Goal: Find specific page/section: Find specific page/section

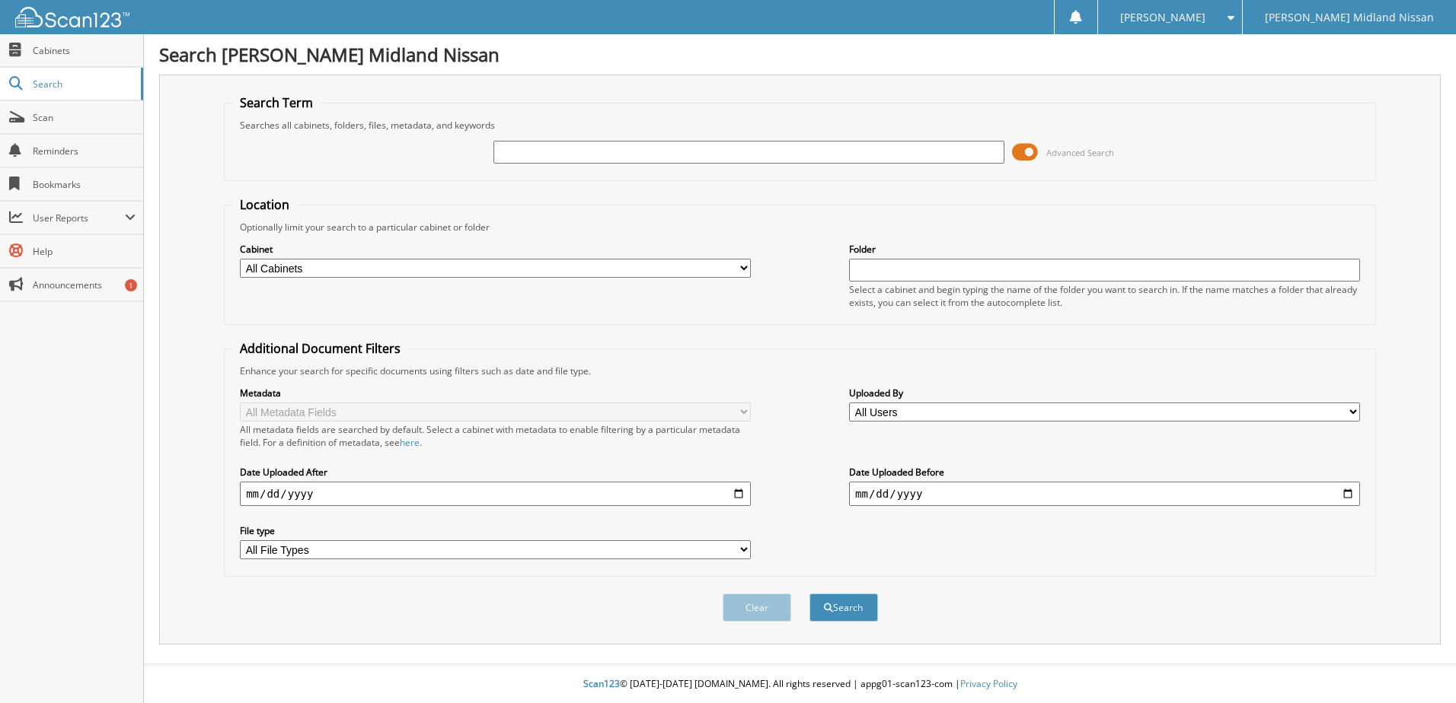
click at [895, 151] on input "text" at bounding box center [748, 152] width 511 height 23
paste input "19KC17"
type input "19KC17"
click at [846, 604] on button "Search" at bounding box center [843, 608] width 69 height 28
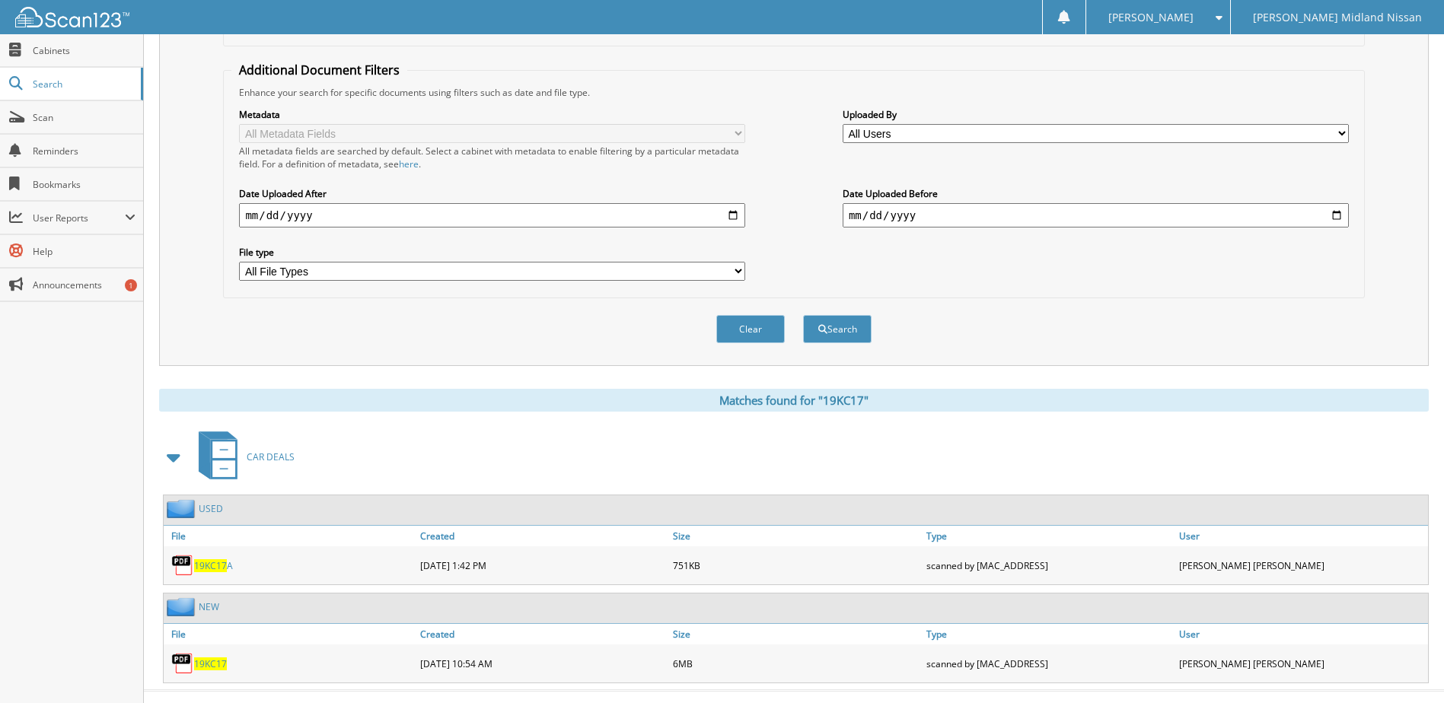
scroll to position [305, 0]
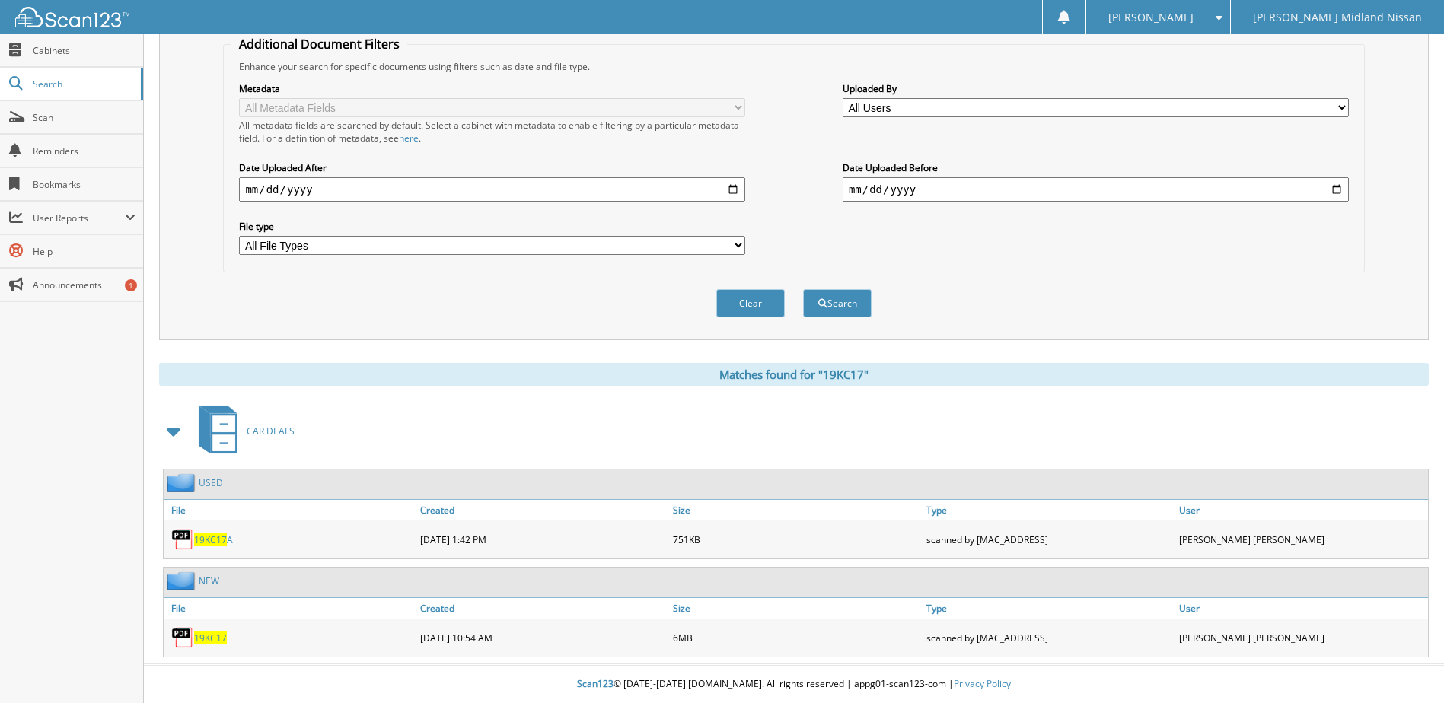
click at [213, 640] on span "19KC17" at bounding box center [210, 638] width 33 height 13
